Goal: Task Accomplishment & Management: Manage account settings

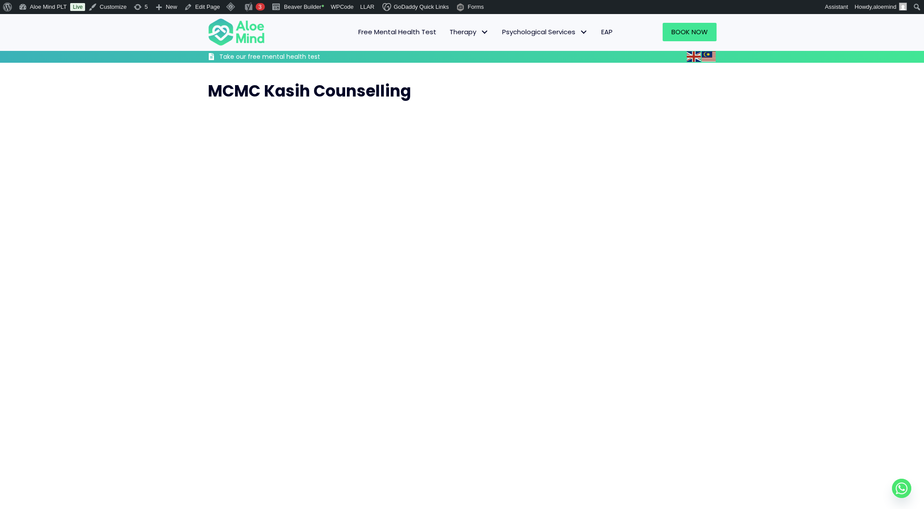
click at [782, 63] on div "MCMC Kasih Counselling" at bounding box center [462, 340] width 924 height 555
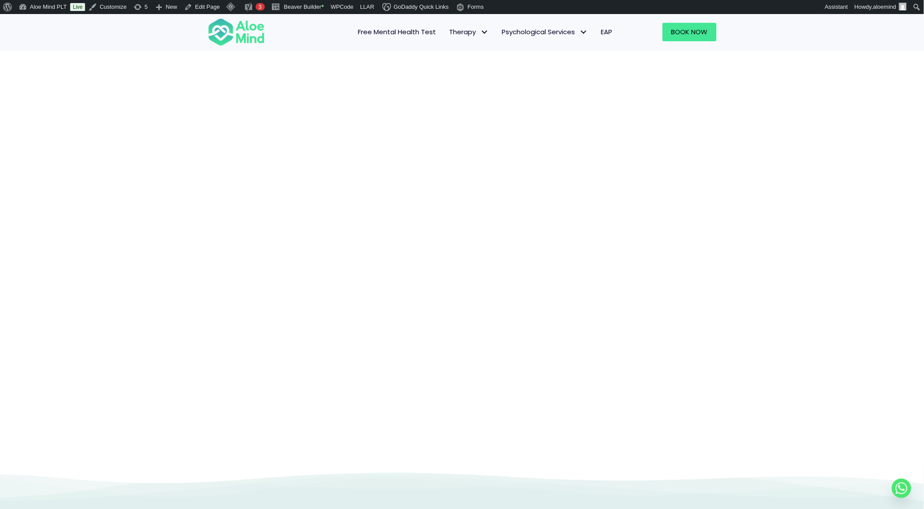
click at [382, 30] on span "Free Mental Health Test" at bounding box center [397, 31] width 78 height 9
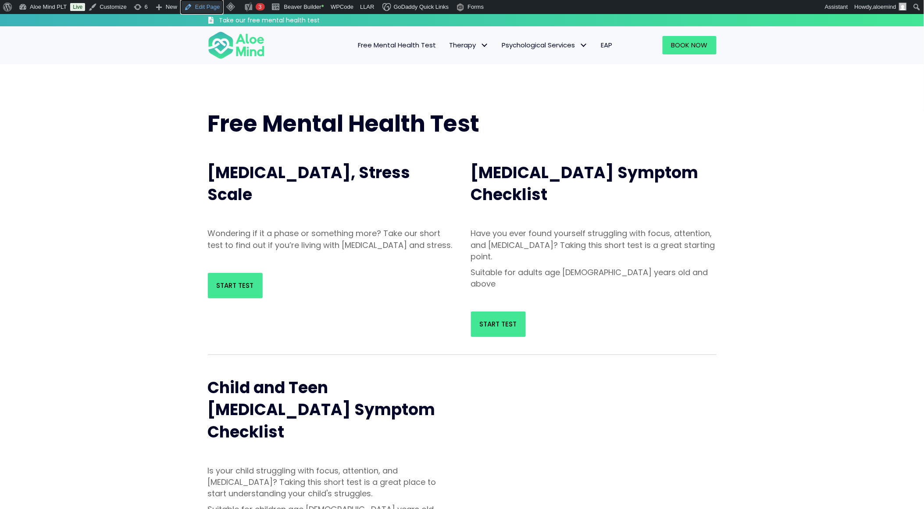
click at [192, 7] on link "Edit Page" at bounding box center [202, 7] width 43 height 14
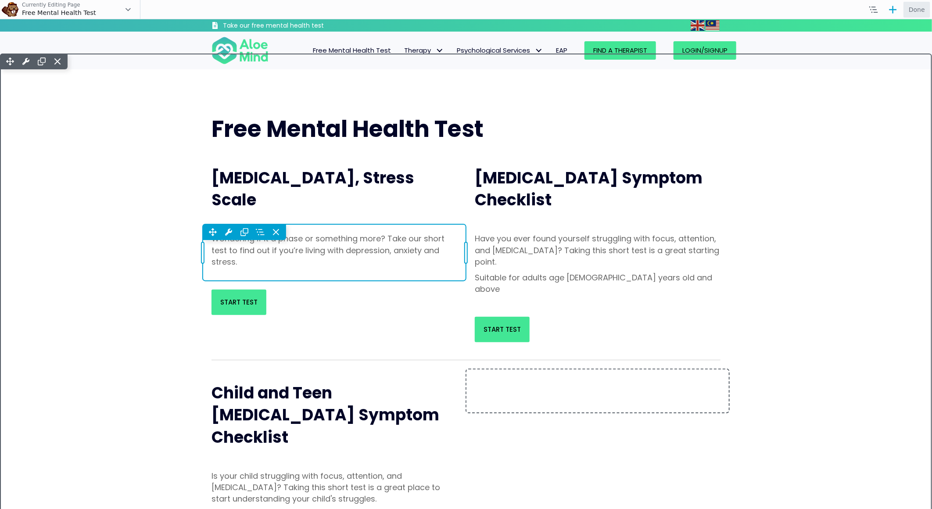
drag, startPoint x: 303, startPoint y: 225, endPoint x: 300, endPoint y: 244, distance: 19.5
click at [300, 244] on div "Move Up Move Down Text Editor Settings Copy Text Editor Settings Paste Text Edi…" at bounding box center [334, 252] width 263 height 56
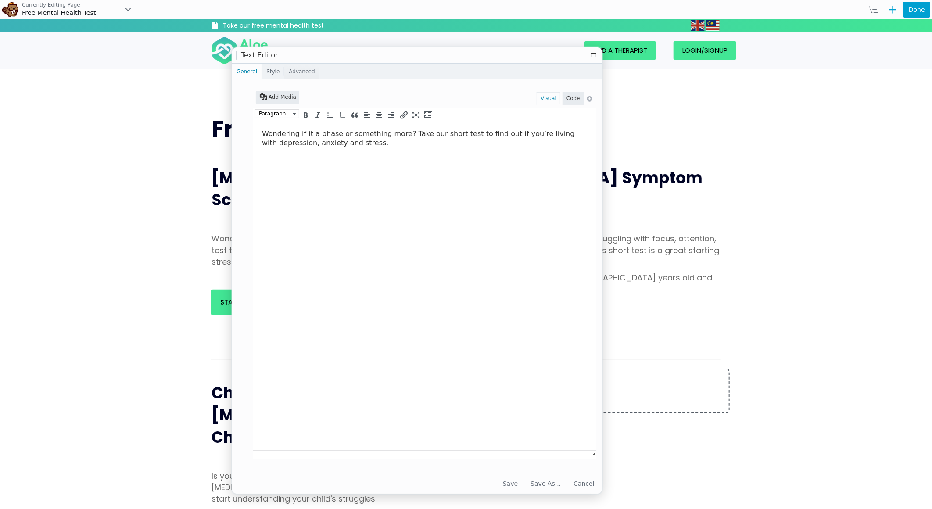
click at [270, 75] on link "Style" at bounding box center [273, 72] width 22 height 16
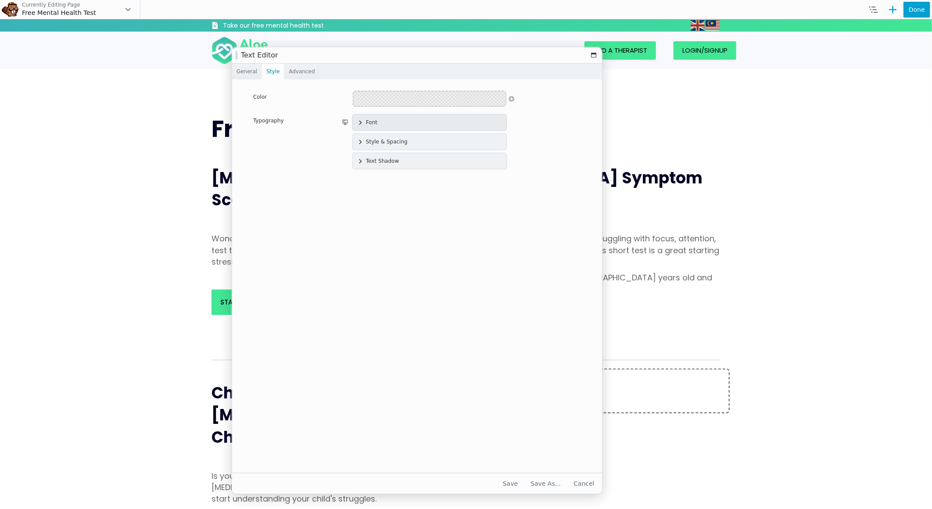
click at [357, 124] on icon at bounding box center [360, 122] width 7 height 7
select select "Default"
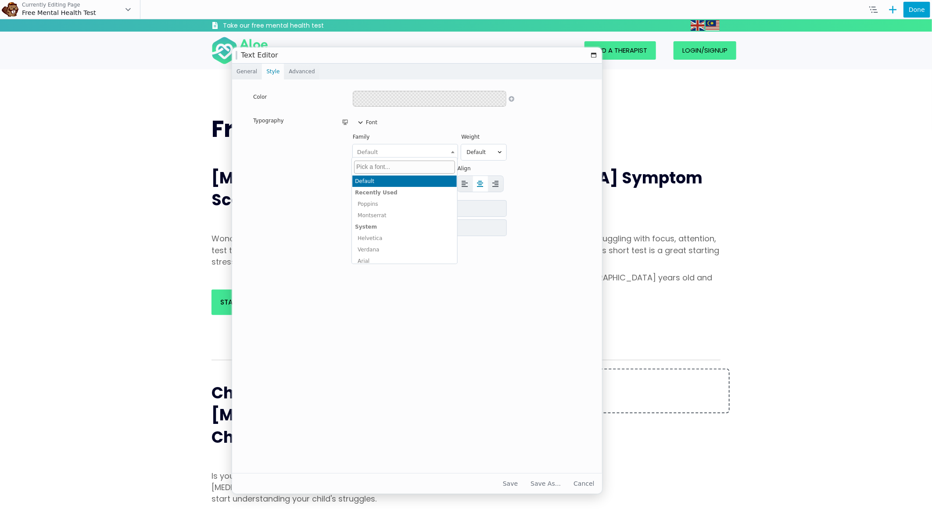
click at [407, 150] on span "Default" at bounding box center [405, 152] width 103 height 14
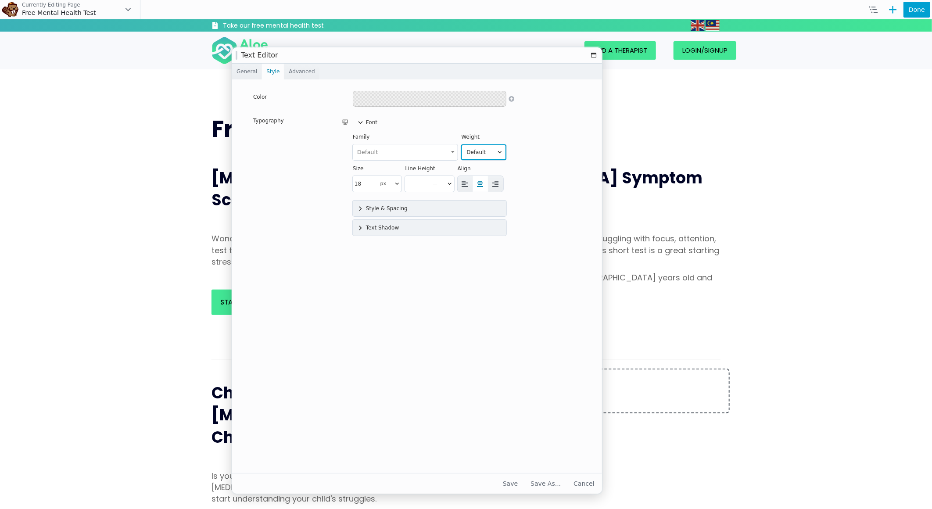
click at [486, 154] on select "Default Thin Extra-Light Light Normal Medium Semi-Bold Bold Extra-Bold Ultra-Bo…" at bounding box center [483, 152] width 45 height 16
click at [556, 135] on div "Font Family Default Poppins Montserrat Helvetica Verdana Arial Times Georgia Co…" at bounding box center [475, 174] width 244 height 121
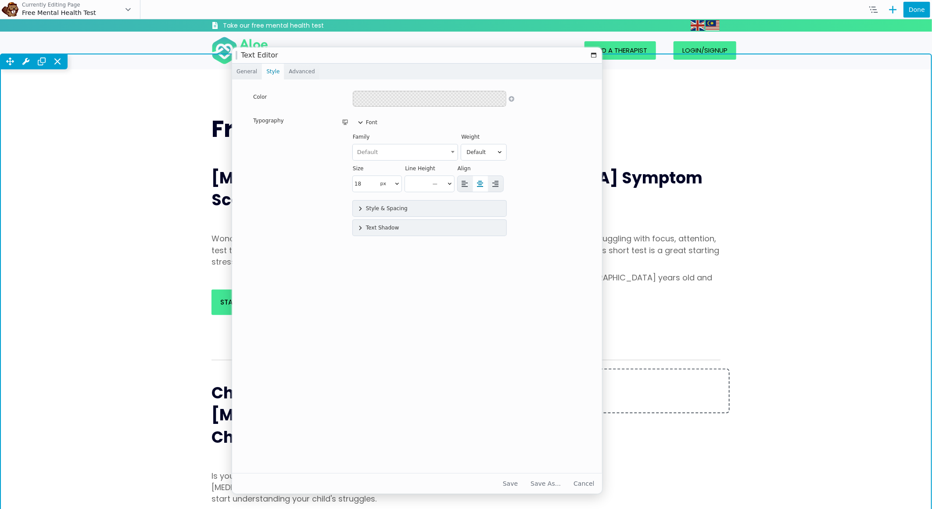
click at [794, 200] on div "Move Up Move Down Row Settings Reset Column Widths Reset Row Width Copy Row Set…" at bounding box center [466, 431] width 932 height 757
